Goal: Information Seeking & Learning: Learn about a topic

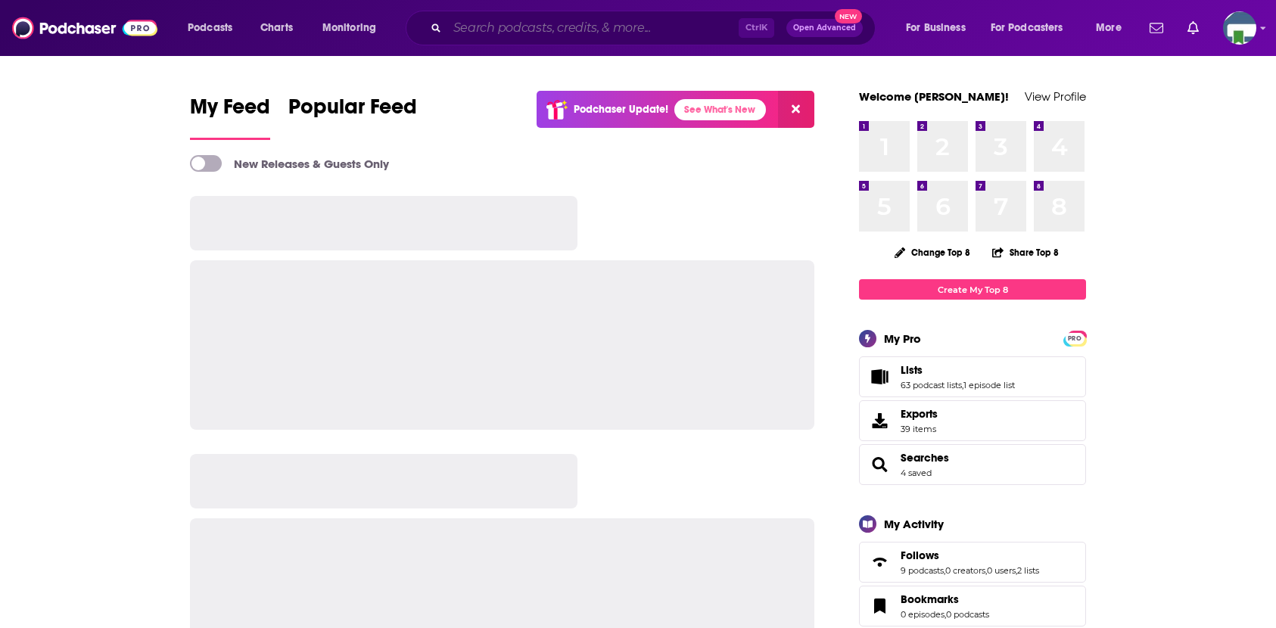
click at [537, 31] on input "Search podcasts, credits, & more..." at bounding box center [592, 28] width 291 height 24
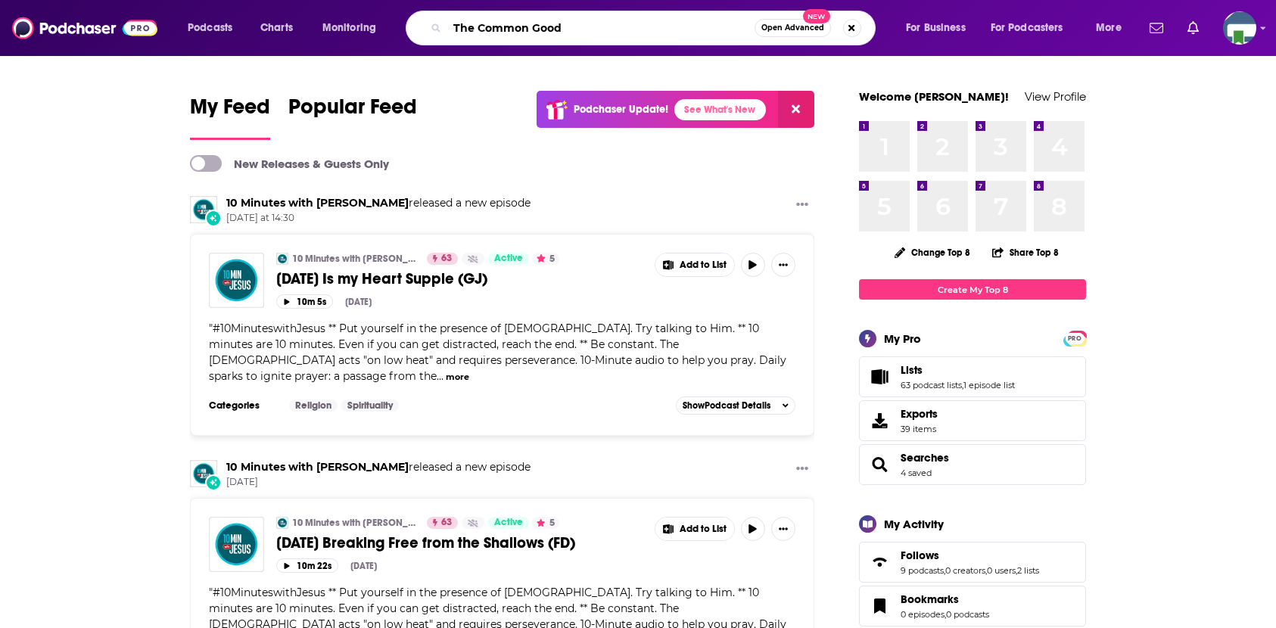
type input "The Common Good"
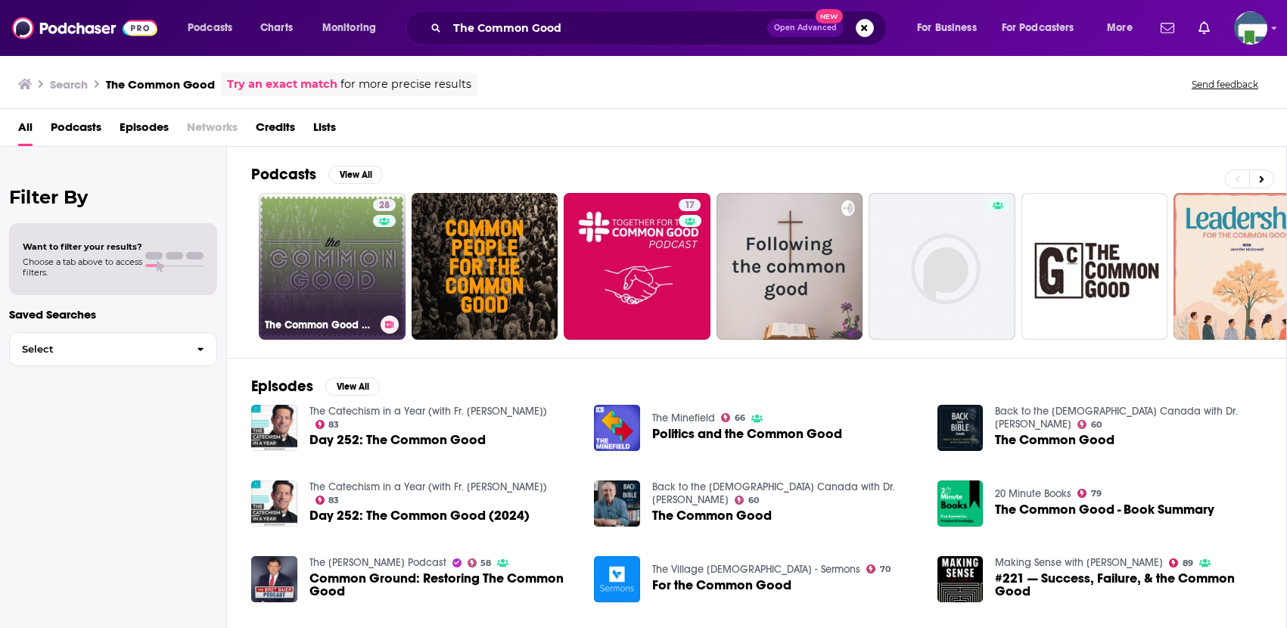
click at [356, 271] on link "28 The Common Good Podcast" at bounding box center [332, 266] width 147 height 147
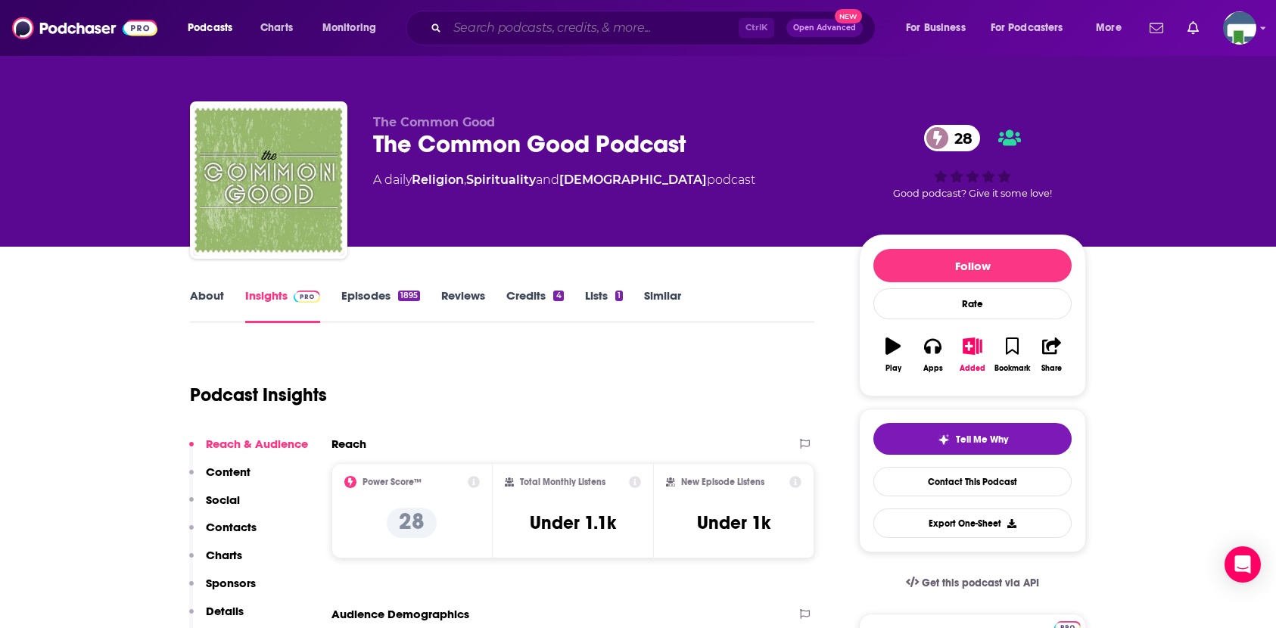
click at [585, 23] on input "Search podcasts, credits, & more..." at bounding box center [592, 28] width 291 height 24
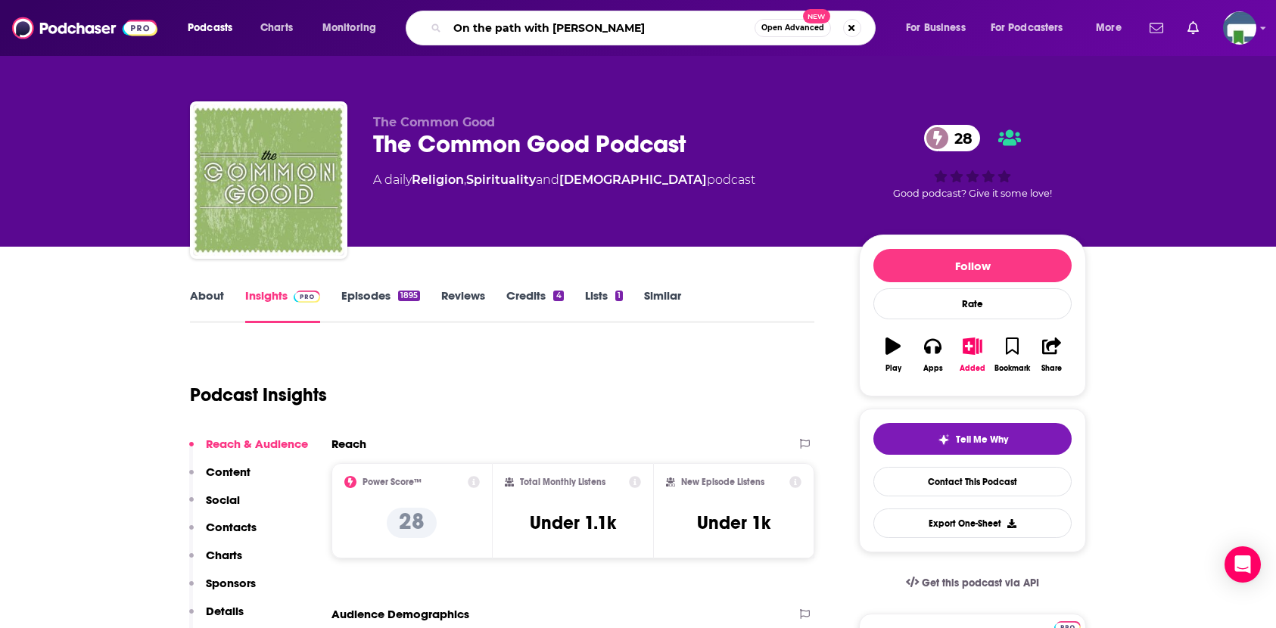
type input "On the path with [PERSON_NAME]"
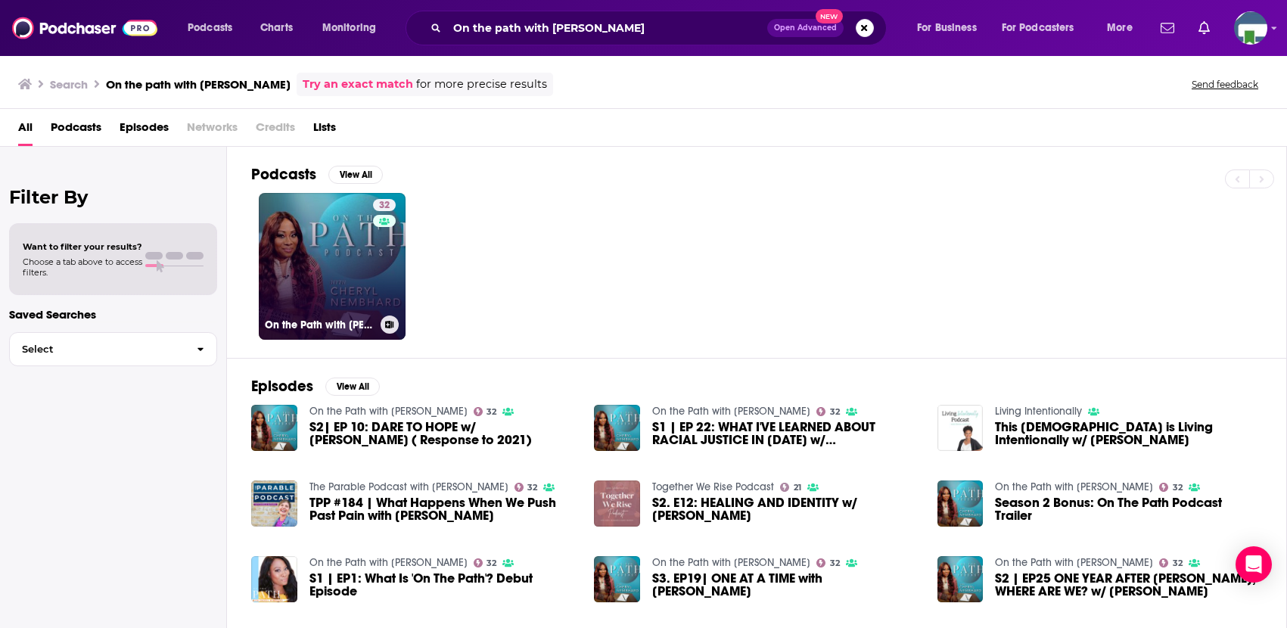
click at [356, 308] on link "32 On the Path with [PERSON_NAME]" at bounding box center [332, 266] width 147 height 147
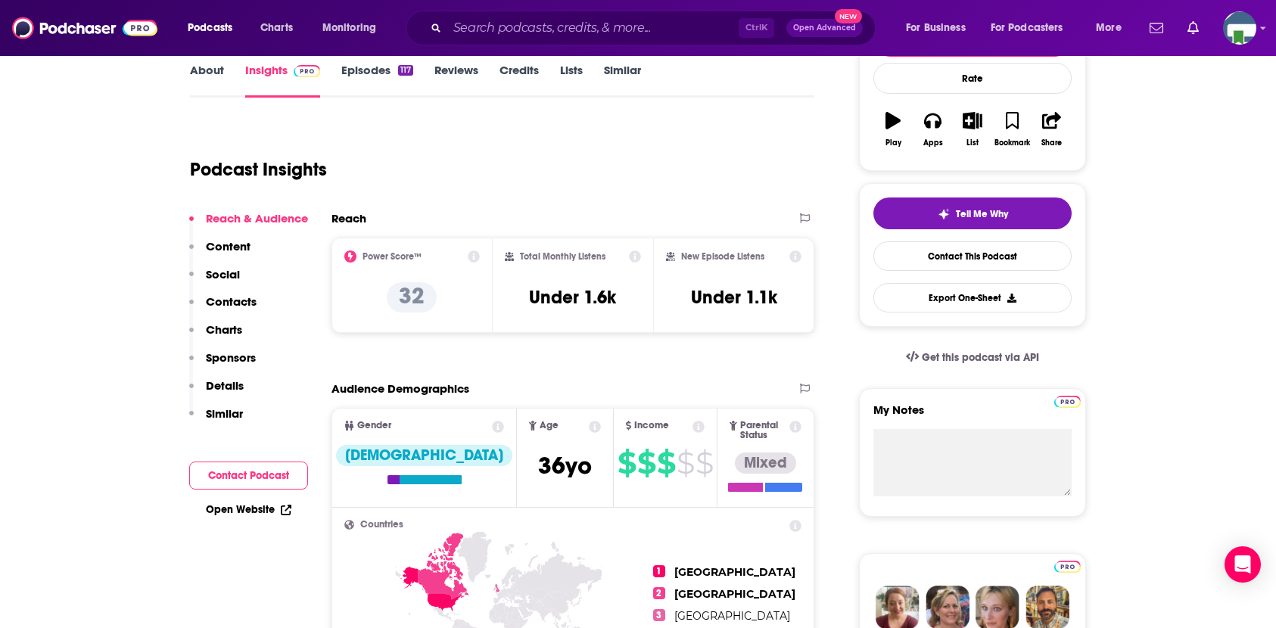
scroll to position [227, 0]
